Goal: Information Seeking & Learning: Learn about a topic

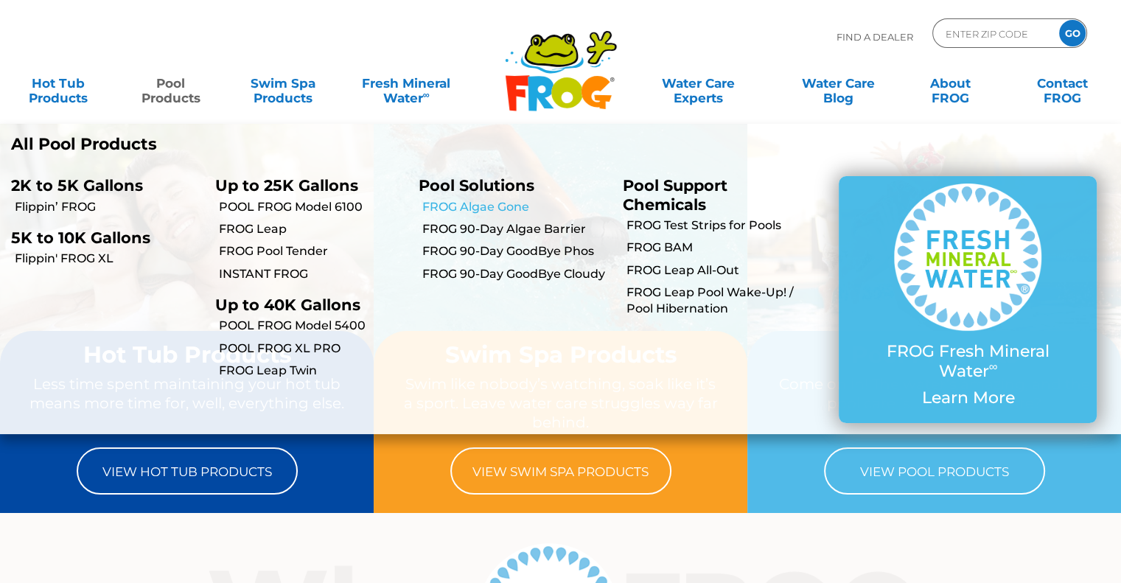
click at [514, 206] on link "FROG Algae Gone" at bounding box center [516, 207] width 189 height 16
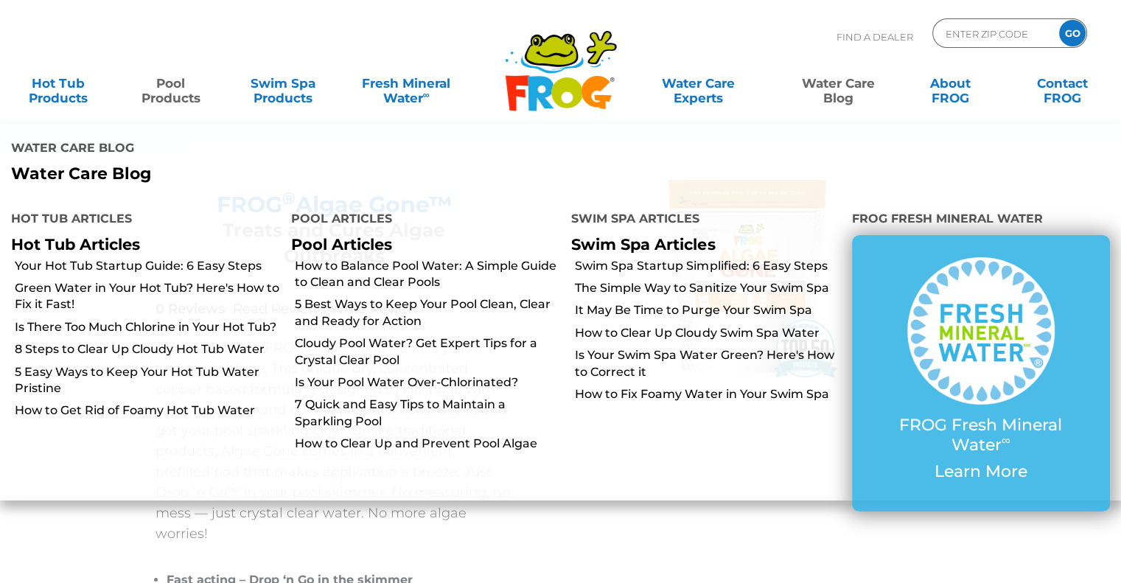
click at [832, 93] on link "Water Care Blog" at bounding box center [838, 83] width 87 height 29
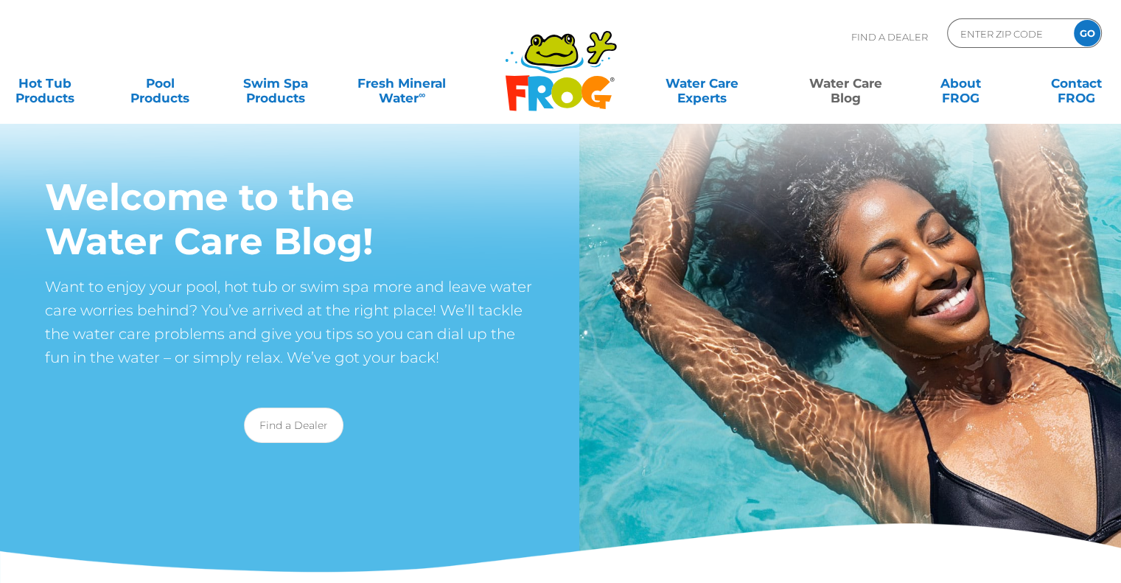
click at [840, 87] on link "Water Care Blog" at bounding box center [845, 83] width 90 height 29
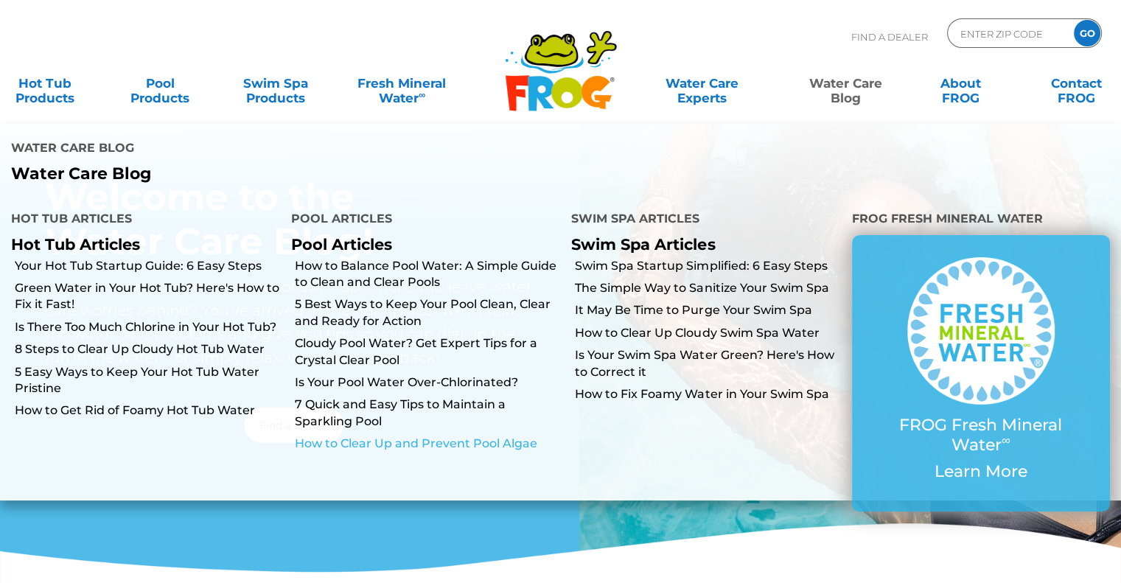
click at [429, 446] on link "How to Clear Up and Prevent Pool Algae" at bounding box center [427, 444] width 265 height 16
